Goal: Task Accomplishment & Management: Use online tool/utility

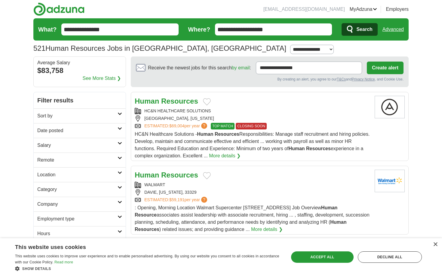
click at [112, 116] on h2 "Sort by" at bounding box center [77, 115] width 80 height 7
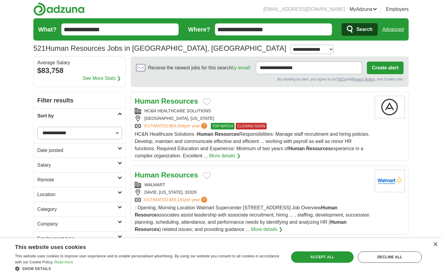
click at [81, 137] on select "**********" at bounding box center [79, 133] width 85 height 13
select select "**********"
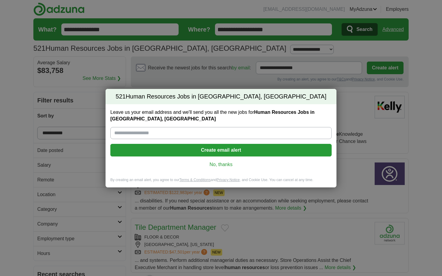
click at [223, 168] on div "Leave us your email address and we'll send you all the new jobs for Human Resou…" at bounding box center [221, 140] width 231 height 73
click at [223, 167] on link "No, thanks" at bounding box center [221, 165] width 212 height 7
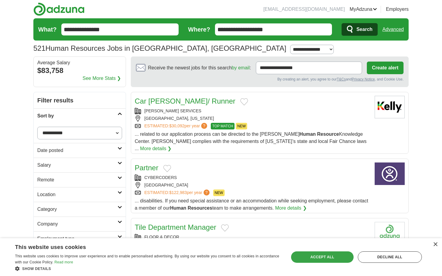
click at [328, 256] on div "Accept all" at bounding box center [322, 257] width 63 height 11
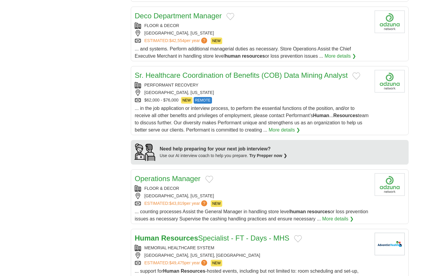
scroll to position [358, 0]
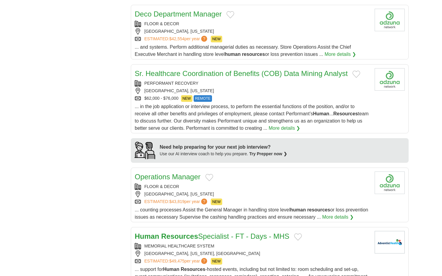
click at [292, 125] on link "More details ❯" at bounding box center [285, 128] width 32 height 7
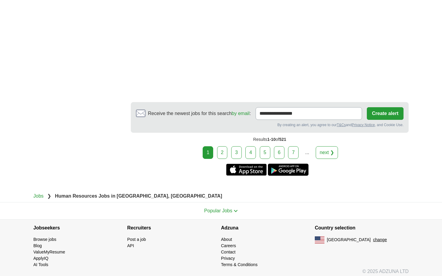
scroll to position [1033, 0]
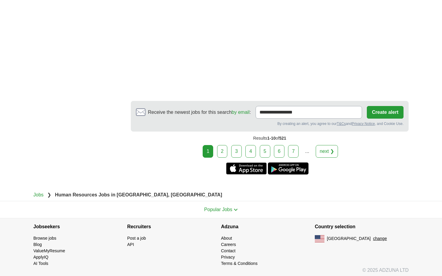
click at [222, 158] on link "2" at bounding box center [222, 151] width 11 height 13
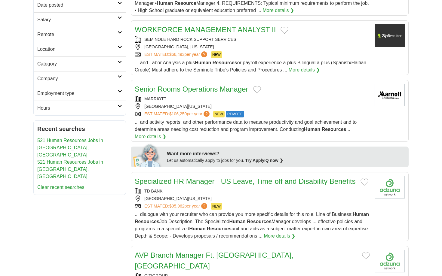
scroll to position [146, 0]
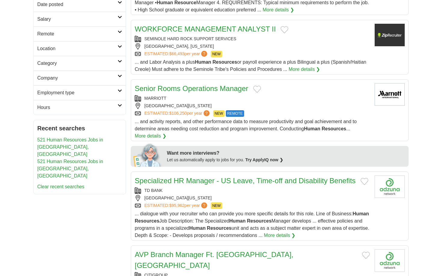
click at [219, 183] on link "Specialized HR Manager - US Leave, Time-off and Disability Benefits" at bounding box center [245, 181] width 221 height 8
